Goal: Information Seeking & Learning: Learn about a topic

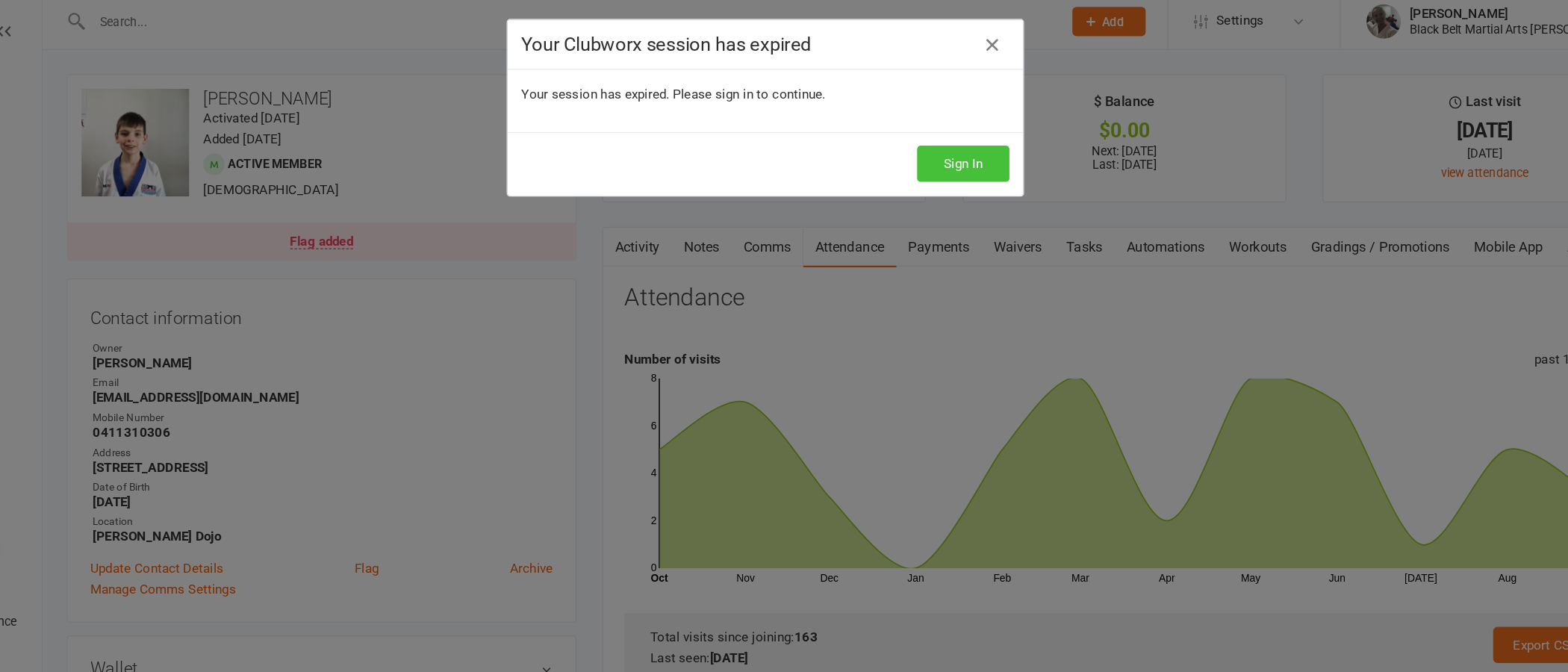
click at [936, 145] on button "Sign In" at bounding box center [954, 147] width 79 height 32
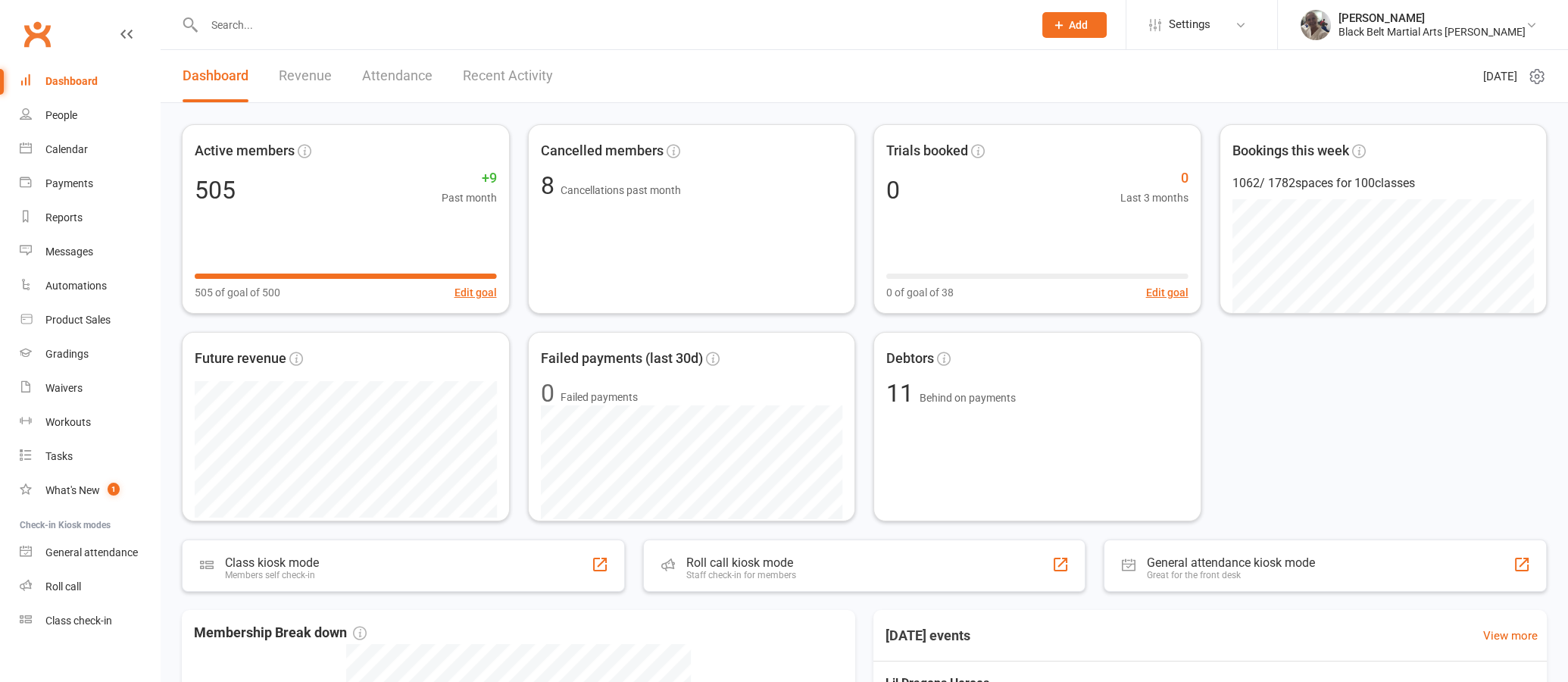
click at [290, 16] on input "text" at bounding box center [611, 25] width 823 height 21
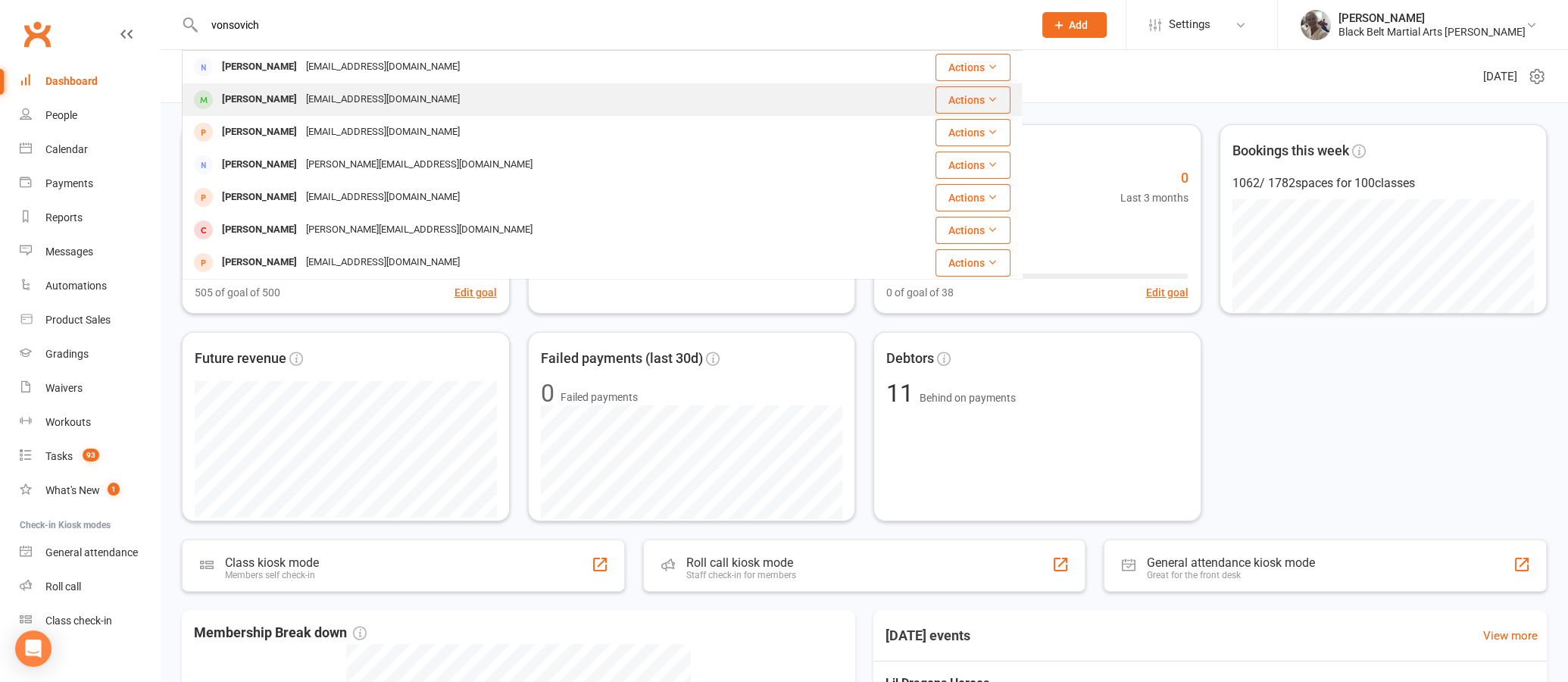
type input "vonsovich"
click at [292, 93] on div "[PERSON_NAME]" at bounding box center [259, 99] width 84 height 22
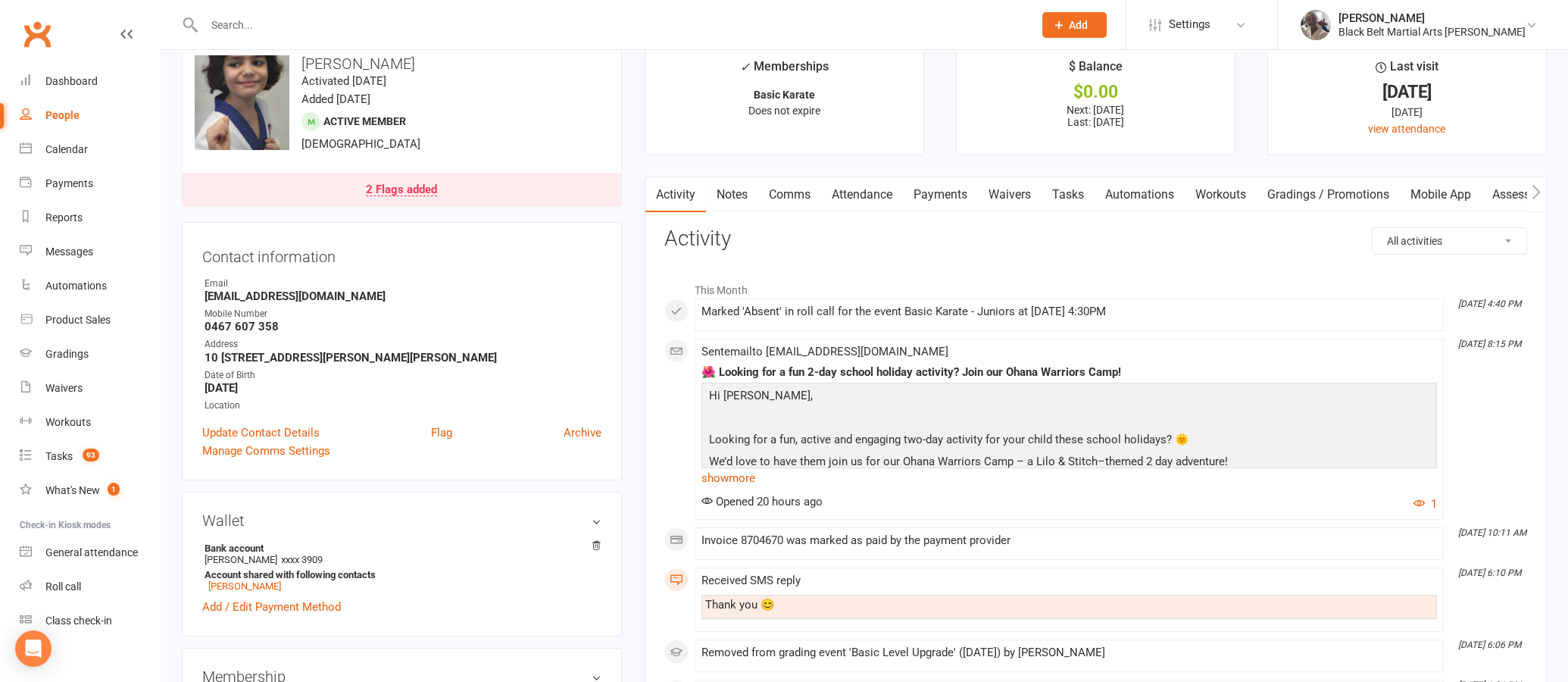
scroll to position [25, 0]
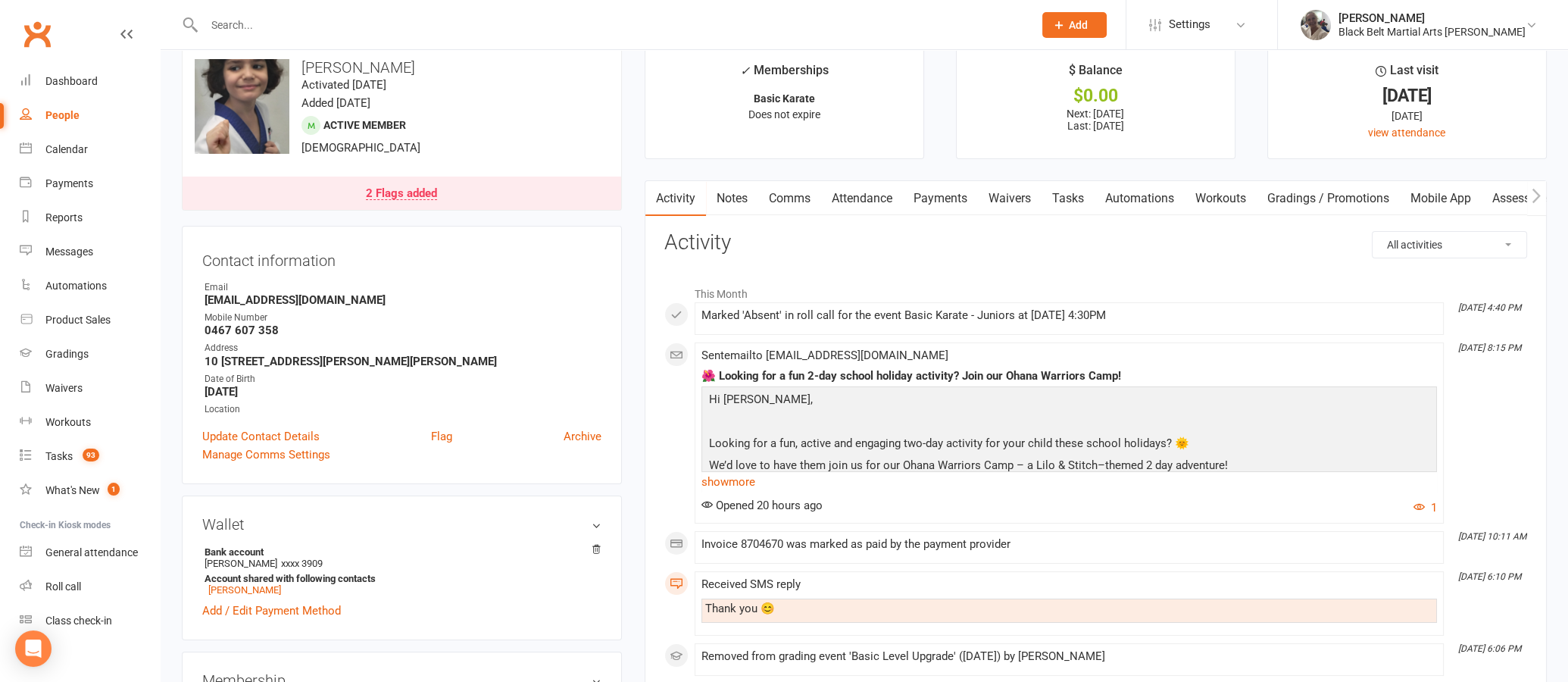
click at [1005, 202] on link "Waivers" at bounding box center [1010, 198] width 64 height 35
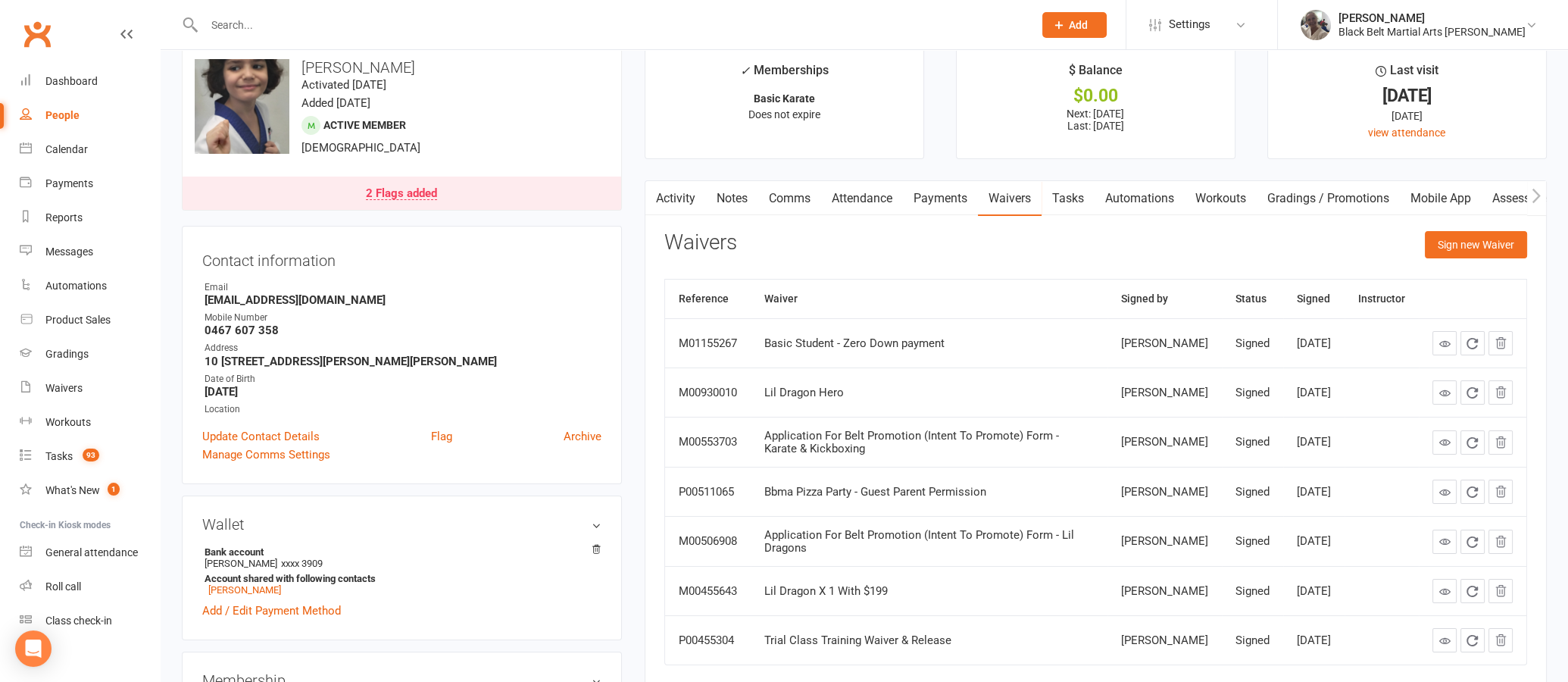
click at [952, 271] on div "Waivers Sign new Waiver Reference Waiver Signed by Status Signed Instructor M01…" at bounding box center [1095, 459] width 863 height 456
click at [738, 188] on link "Notes" at bounding box center [732, 198] width 52 height 35
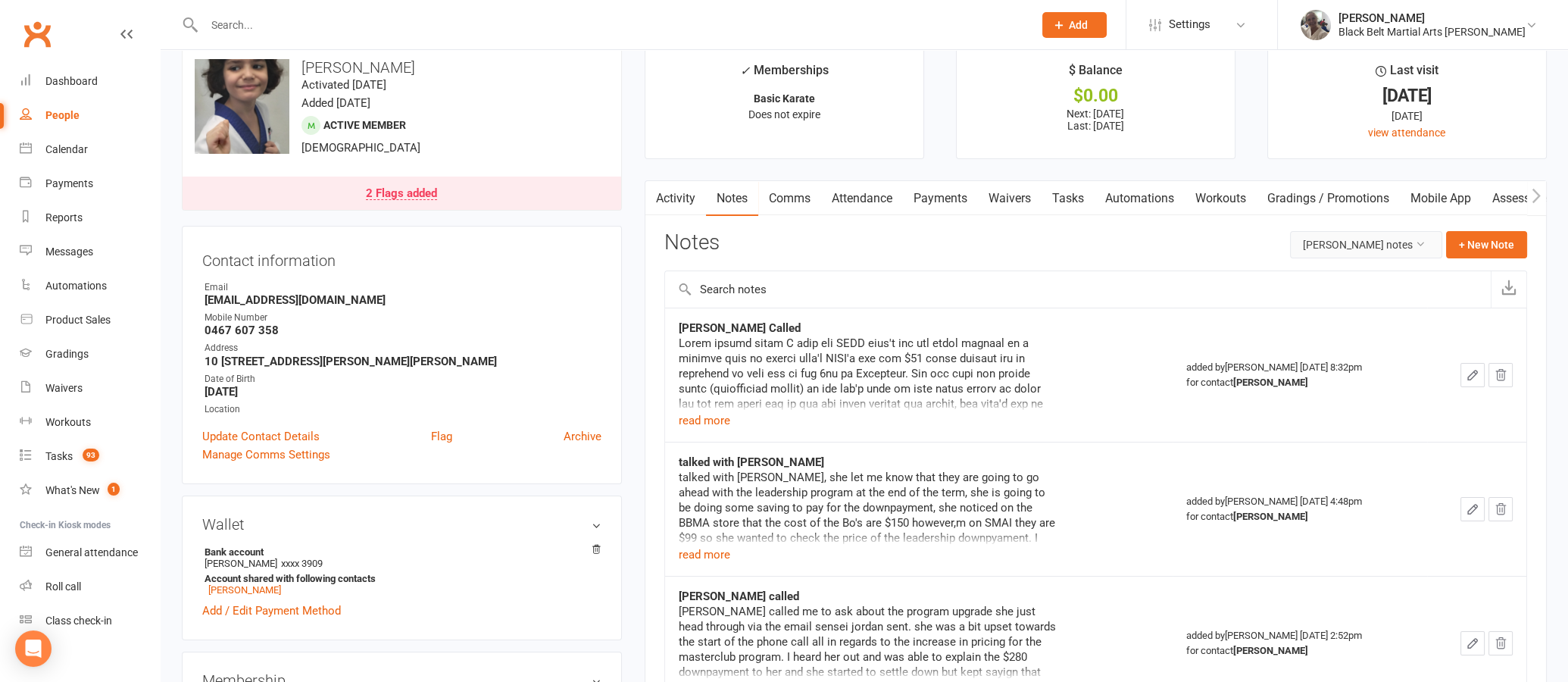
click at [1350, 240] on button "[PERSON_NAME] notes" at bounding box center [1366, 245] width 152 height 27
click at [1343, 302] on link "All family notes" at bounding box center [1345, 308] width 150 height 30
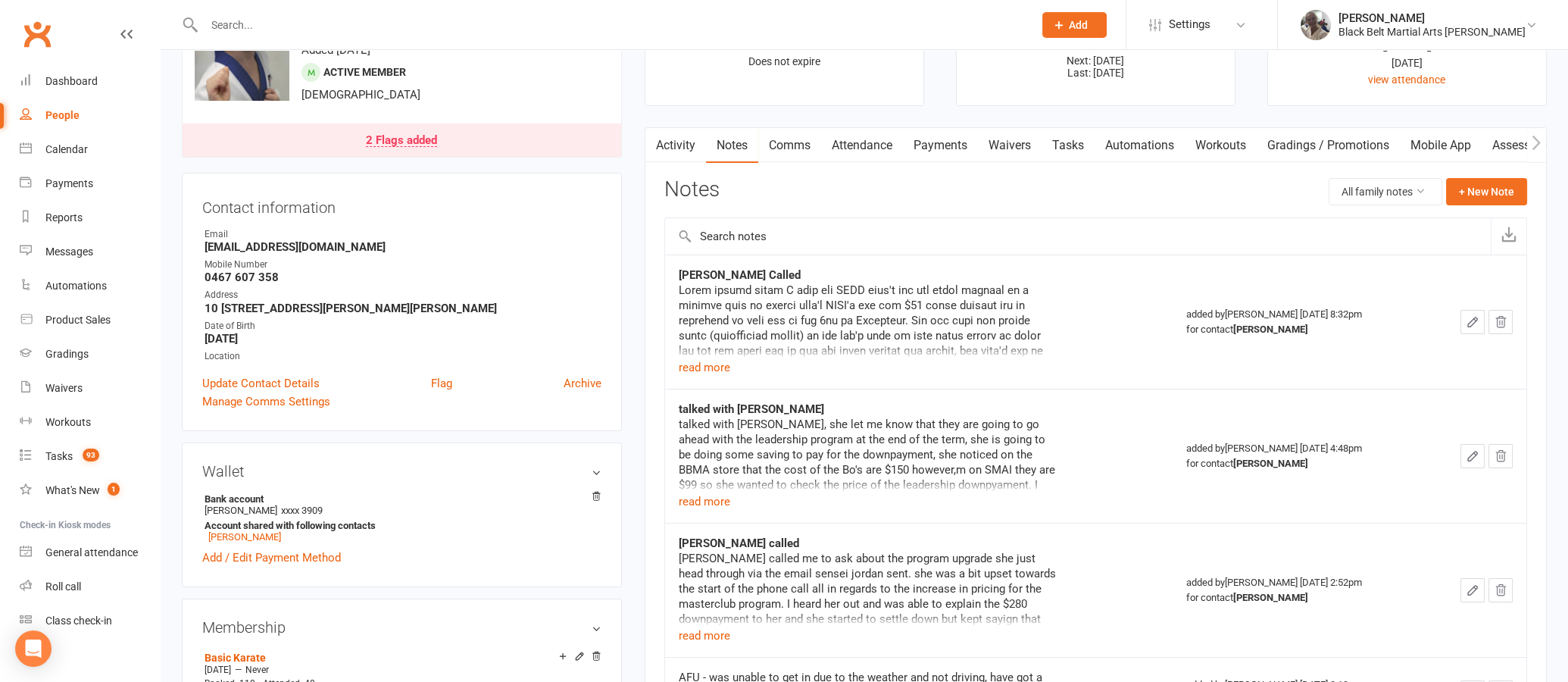
scroll to position [85, 0]
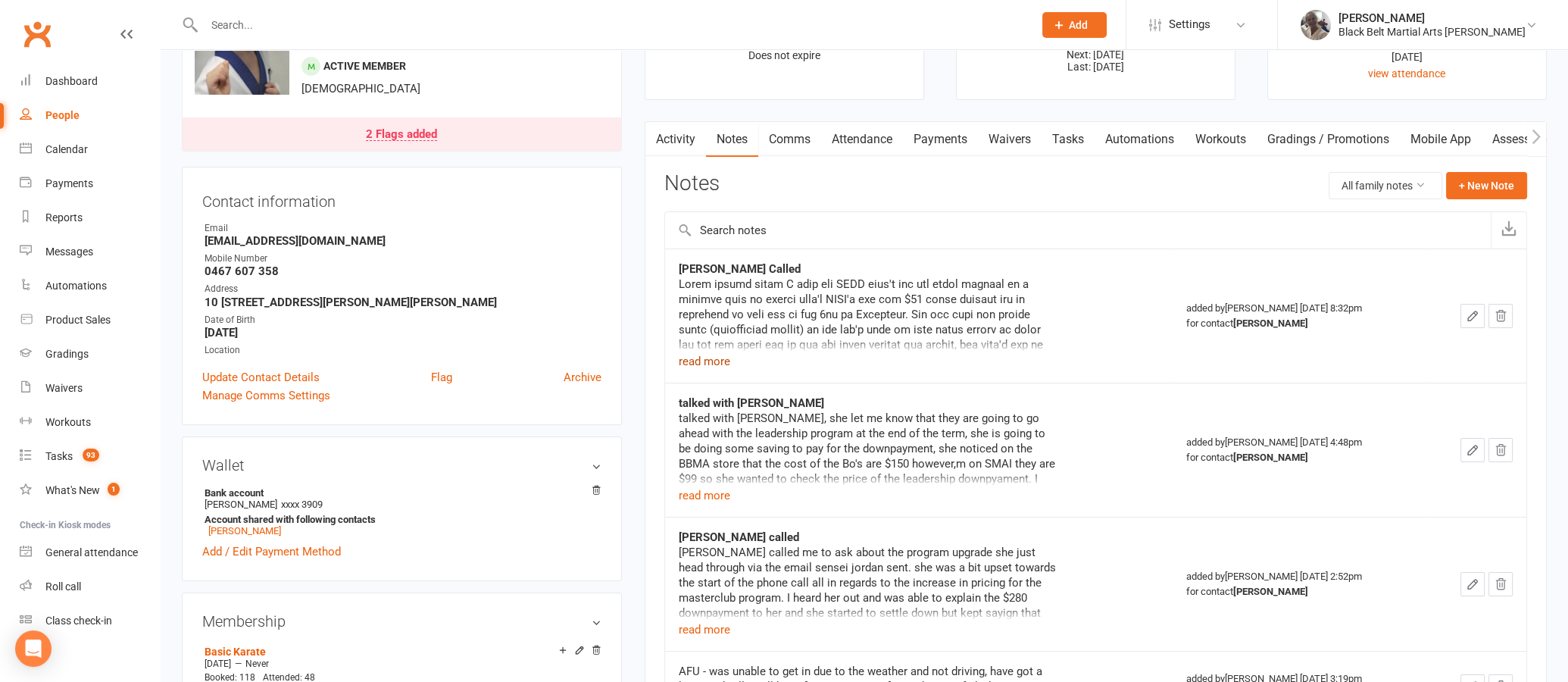
click at [719, 355] on button "read more" at bounding box center [704, 361] width 51 height 18
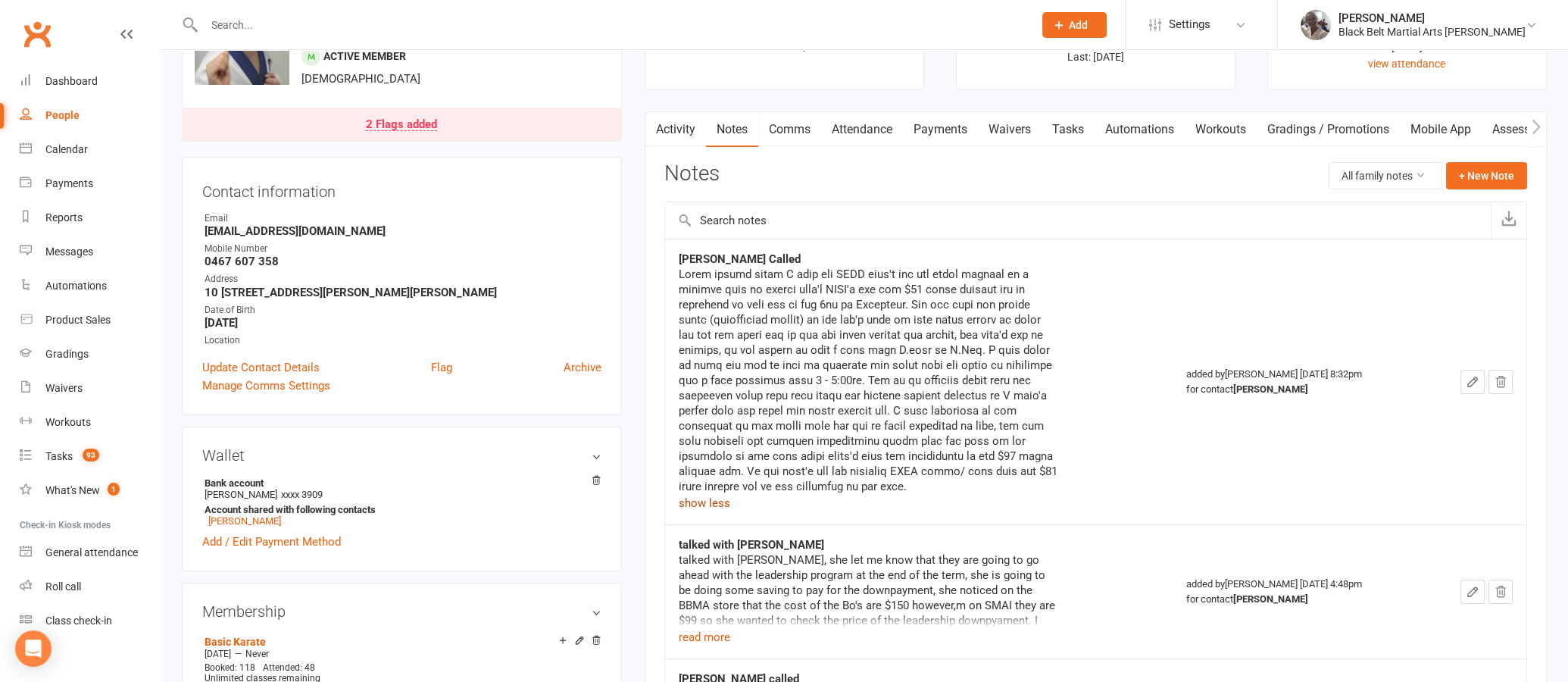
scroll to position [0, 0]
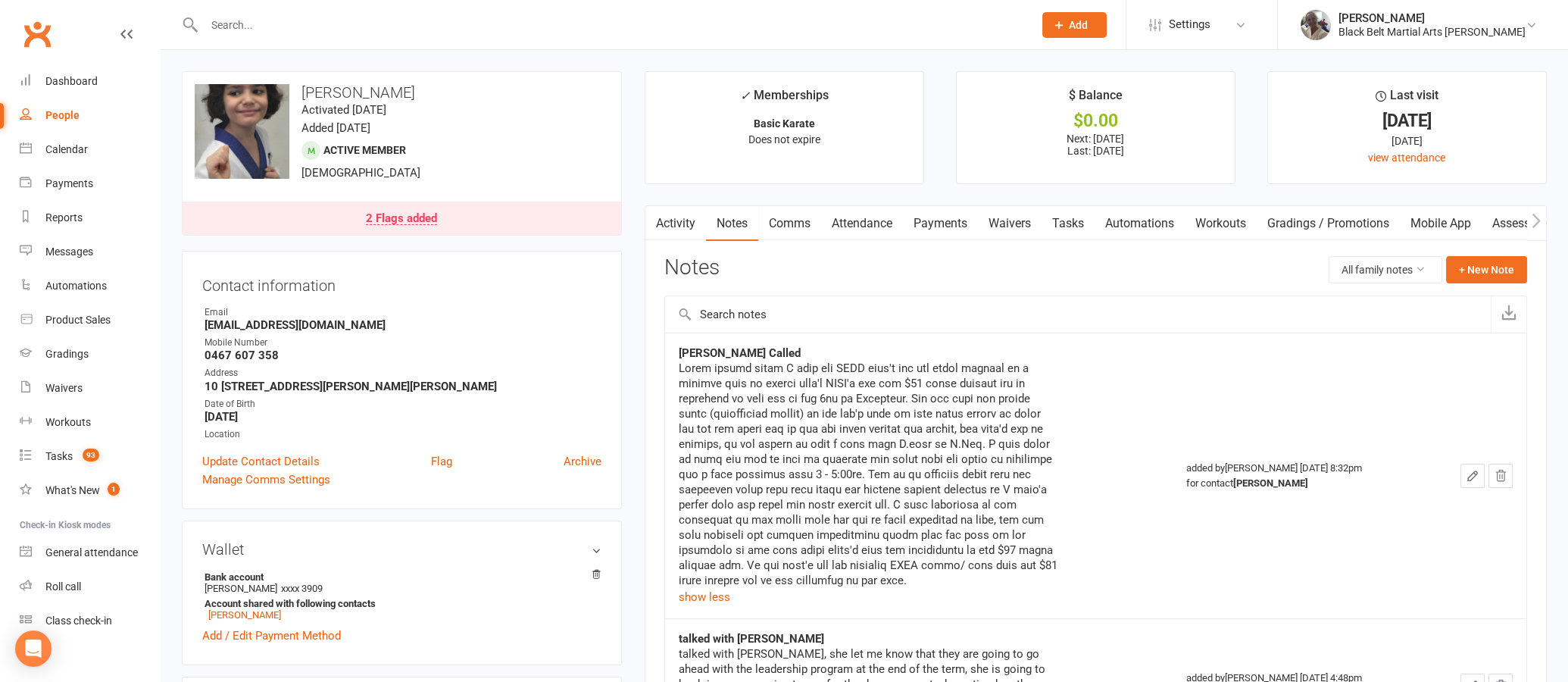
click at [396, 210] on link "2 Flags added" at bounding box center [402, 219] width 439 height 33
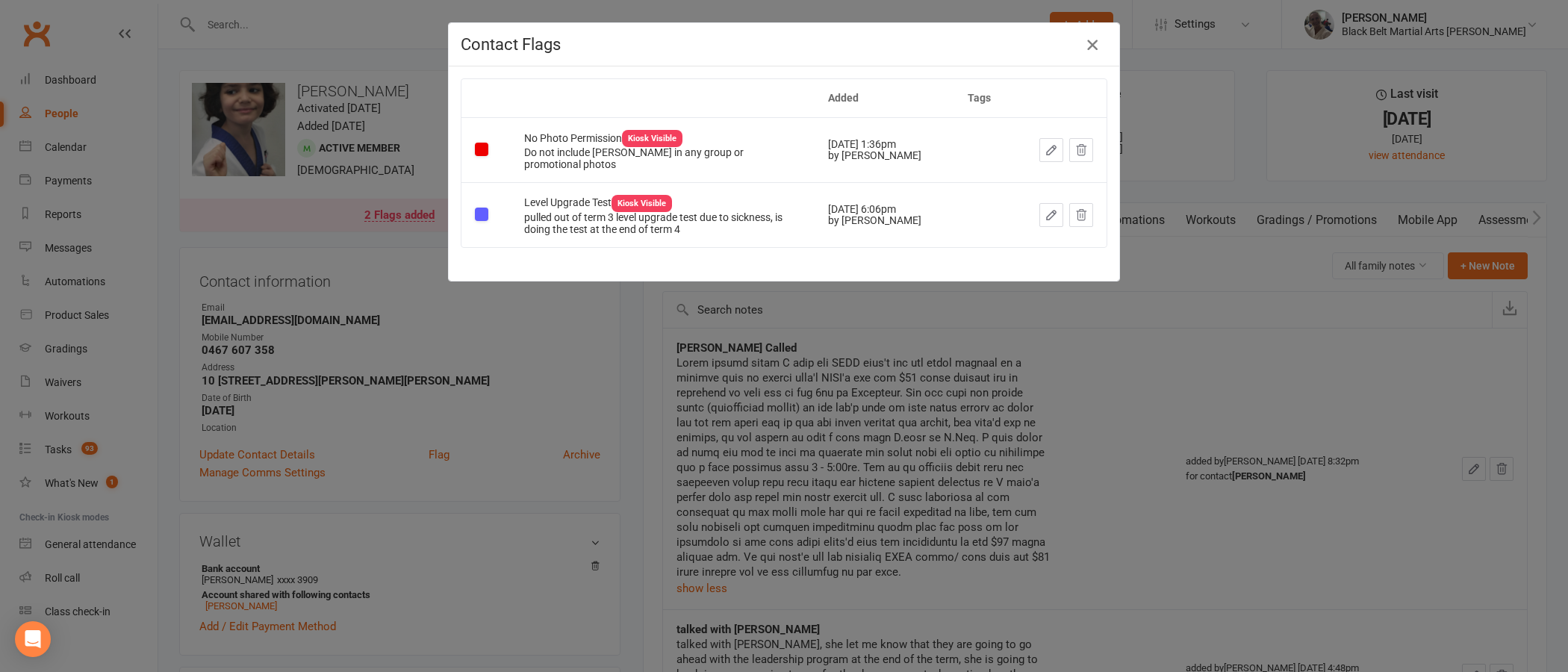
click at [1084, 36] on icon "button" at bounding box center [1092, 44] width 18 height 18
